Goal: Task Accomplishment & Management: Complete application form

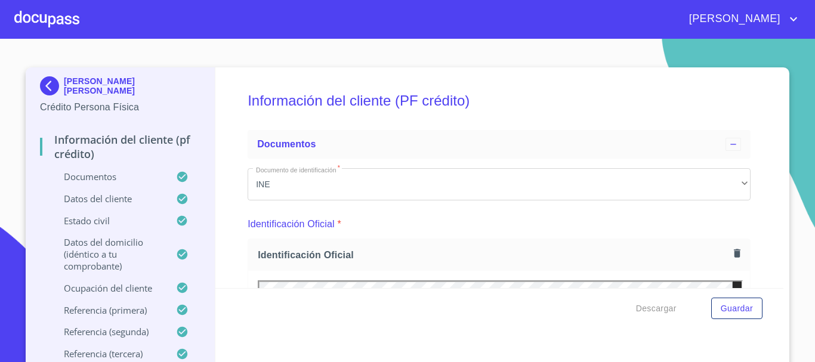
click at [9, 21] on div "[PERSON_NAME]" at bounding box center [407, 19] width 815 height 38
click at [24, 20] on div at bounding box center [46, 19] width 65 height 38
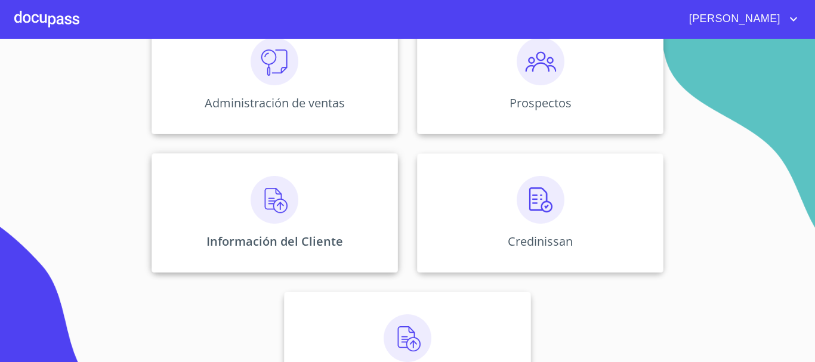
scroll to position [170, 0]
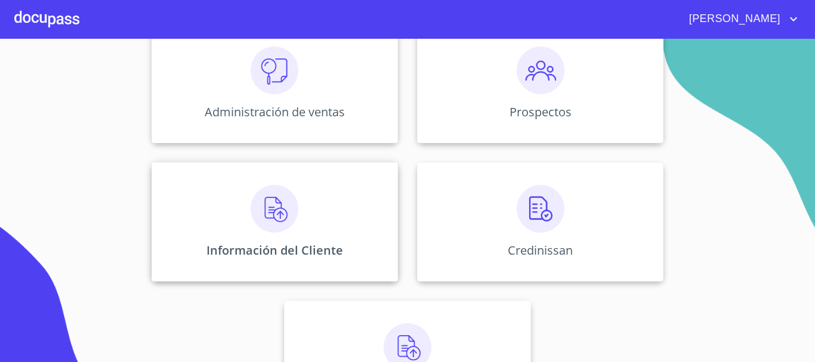
click at [251, 240] on div "Información del Cliente" at bounding box center [275, 221] width 246 height 119
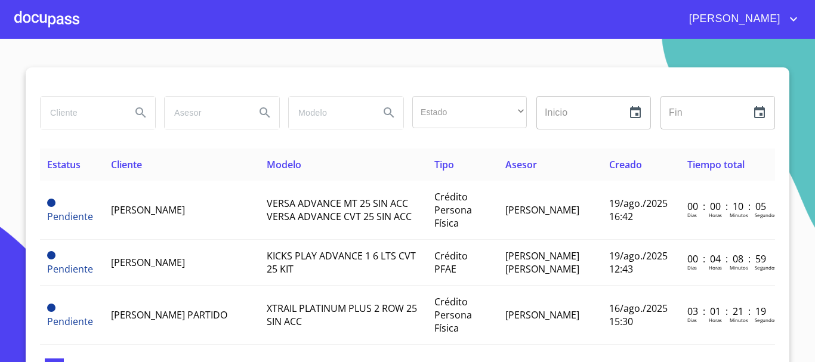
click at [72, 112] on input "search" at bounding box center [81, 113] width 81 height 32
type input "condominio"
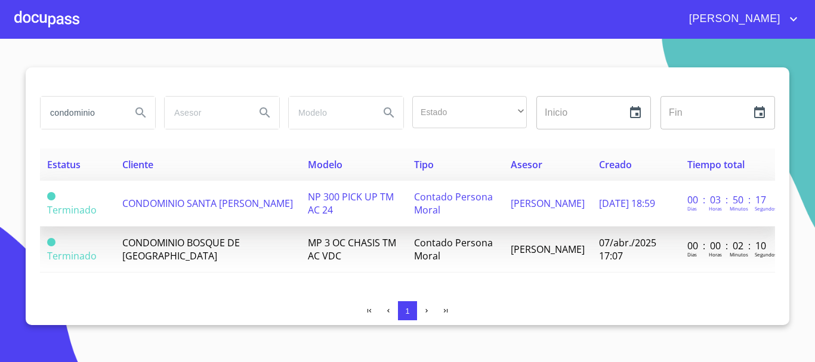
click at [212, 207] on span "CONDOMINIO SANTA [PERSON_NAME]" at bounding box center [207, 203] width 171 height 13
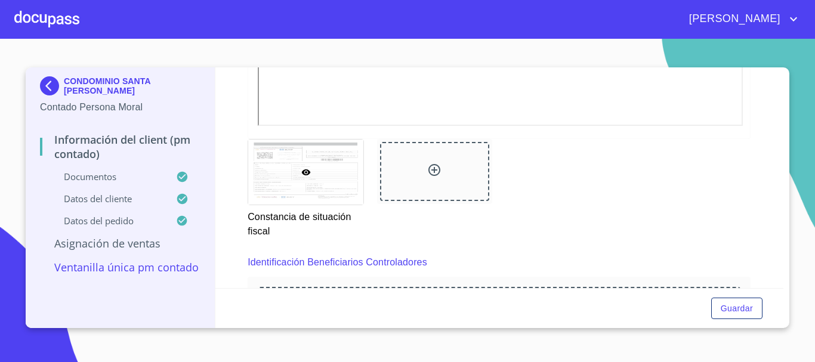
scroll to position [3106, 0]
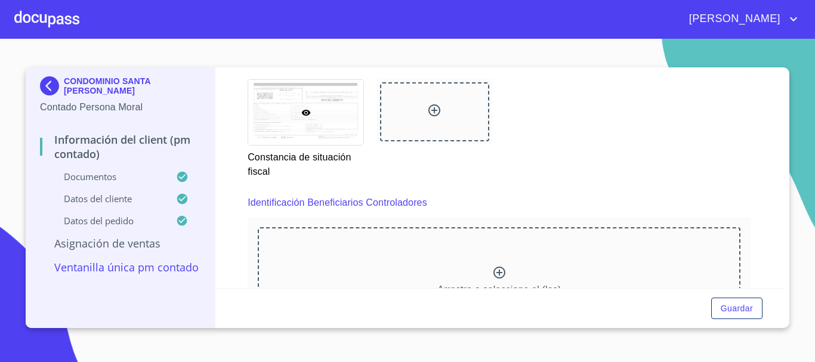
click at [496, 272] on icon at bounding box center [499, 273] width 12 height 12
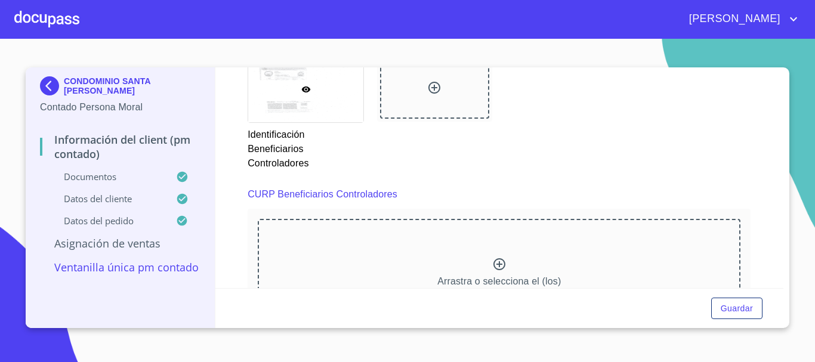
scroll to position [3762, 0]
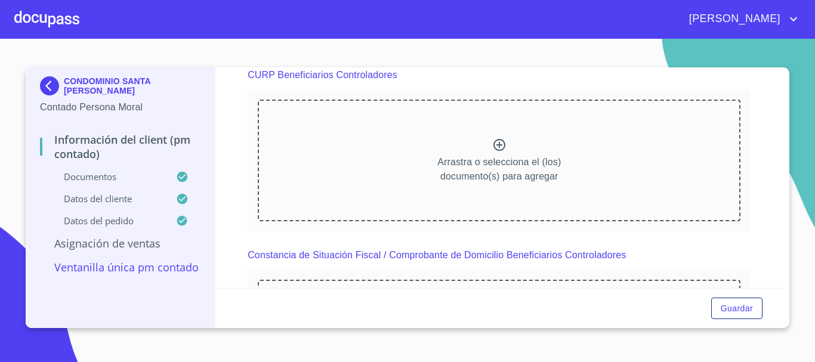
click at [496, 145] on icon at bounding box center [499, 145] width 12 height 12
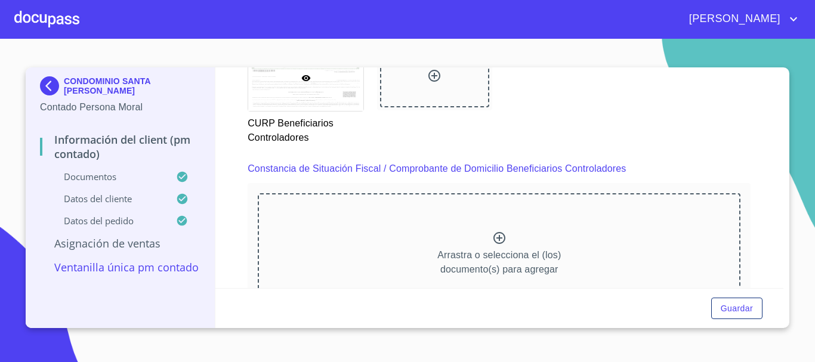
scroll to position [4239, 0]
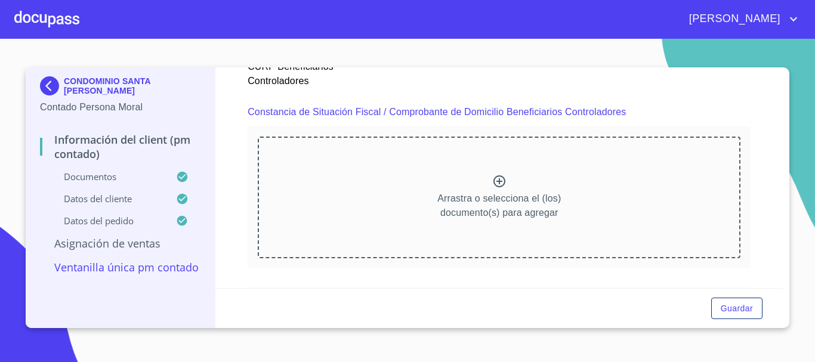
click at [495, 183] on icon at bounding box center [499, 181] width 12 height 12
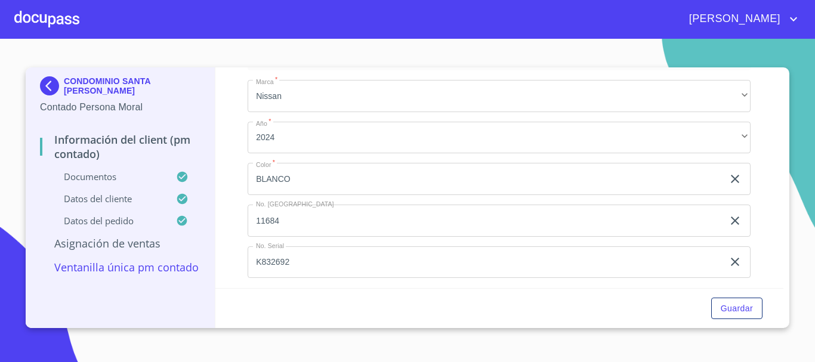
scroll to position [5066, 0]
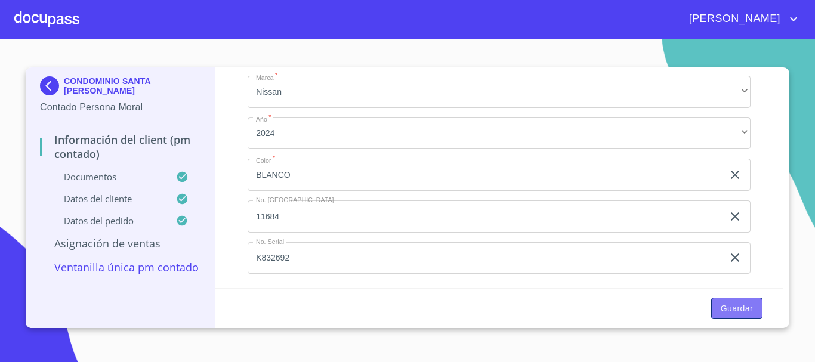
click at [723, 309] on span "Guardar" at bounding box center [737, 308] width 32 height 15
